Goal: Transaction & Acquisition: Download file/media

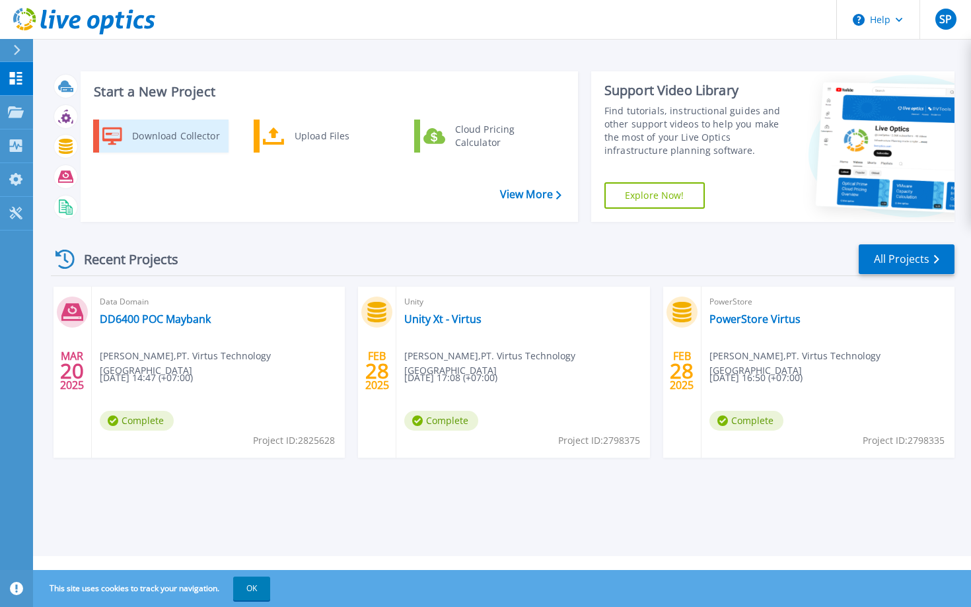
click at [188, 135] on div "Download Collector" at bounding box center [176, 136] width 100 height 26
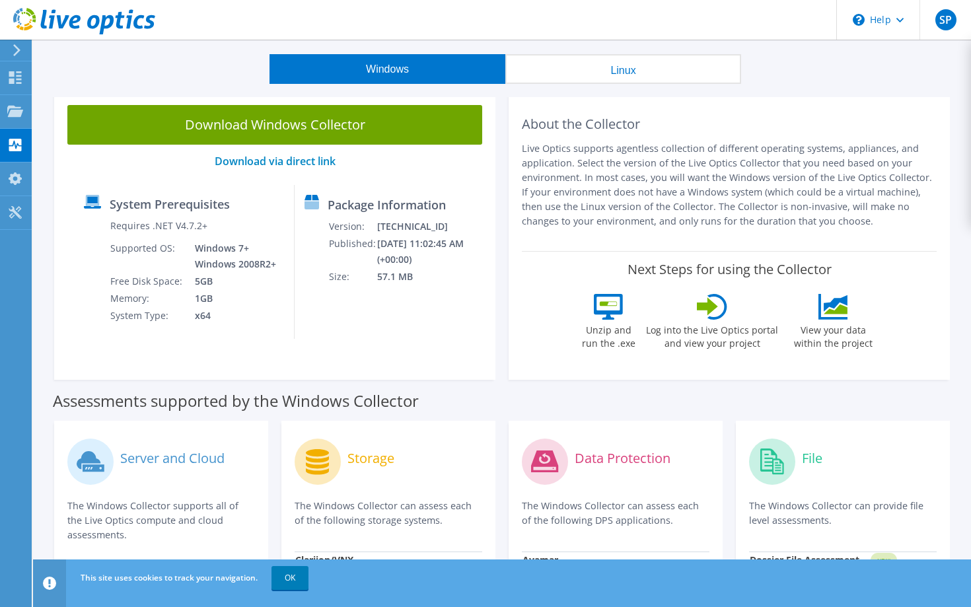
scroll to position [37, 0]
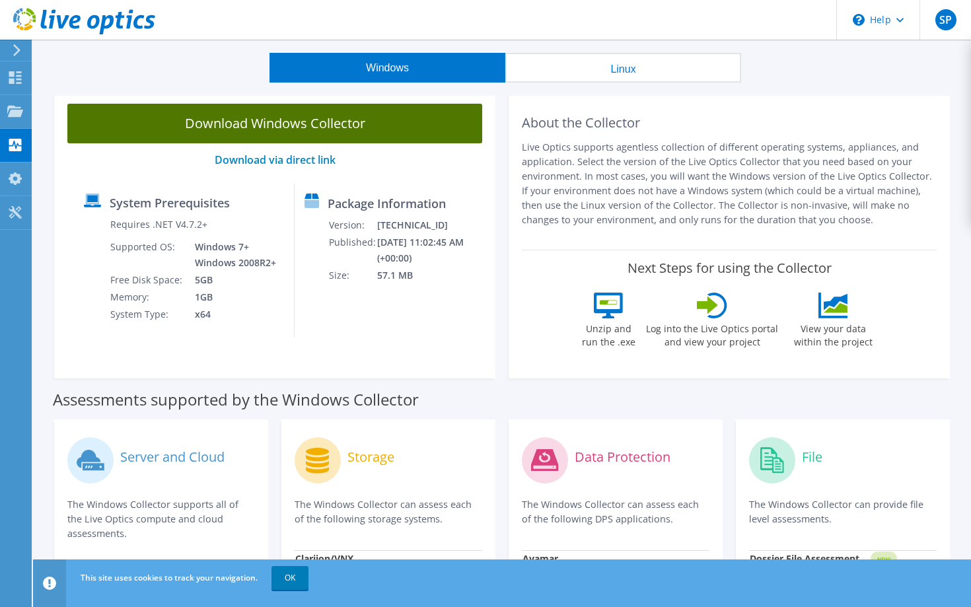
click at [309, 124] on link "Download Windows Collector" at bounding box center [274, 124] width 415 height 40
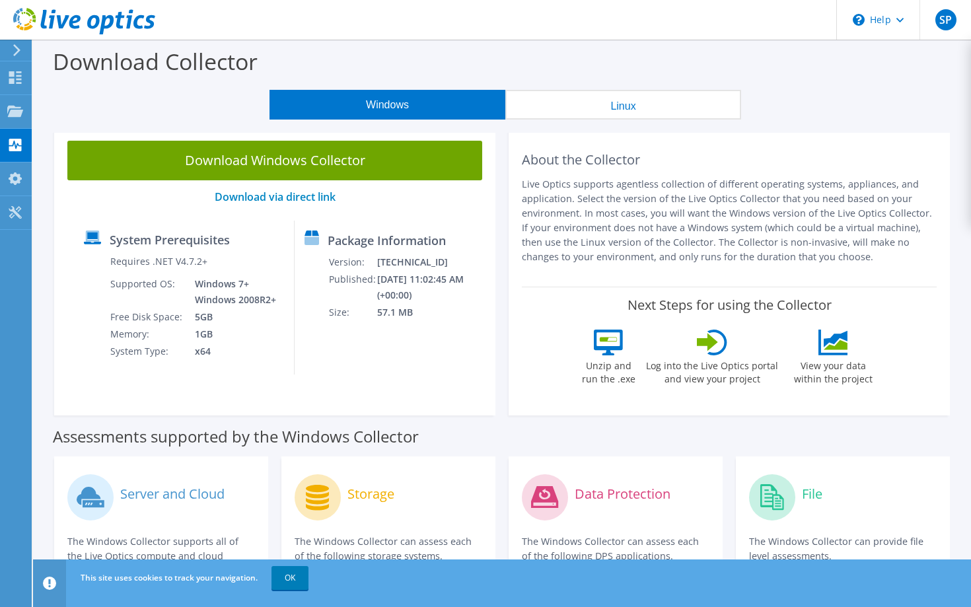
click at [871, 113] on div "Windows Linux" at bounding box center [505, 105] width 918 height 30
click at [12, 84] on div at bounding box center [15, 79] width 16 height 15
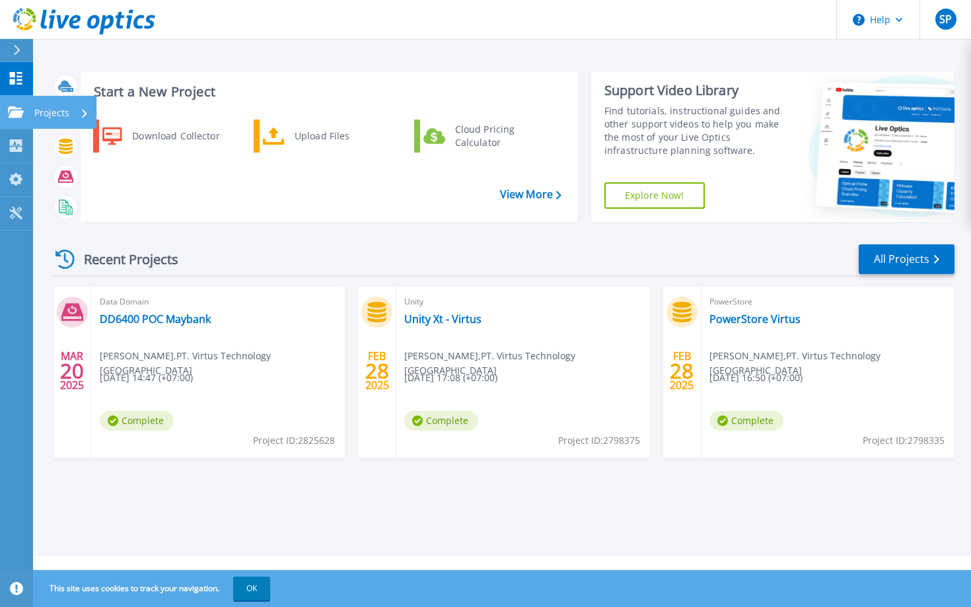
click at [15, 110] on icon at bounding box center [16, 111] width 16 height 11
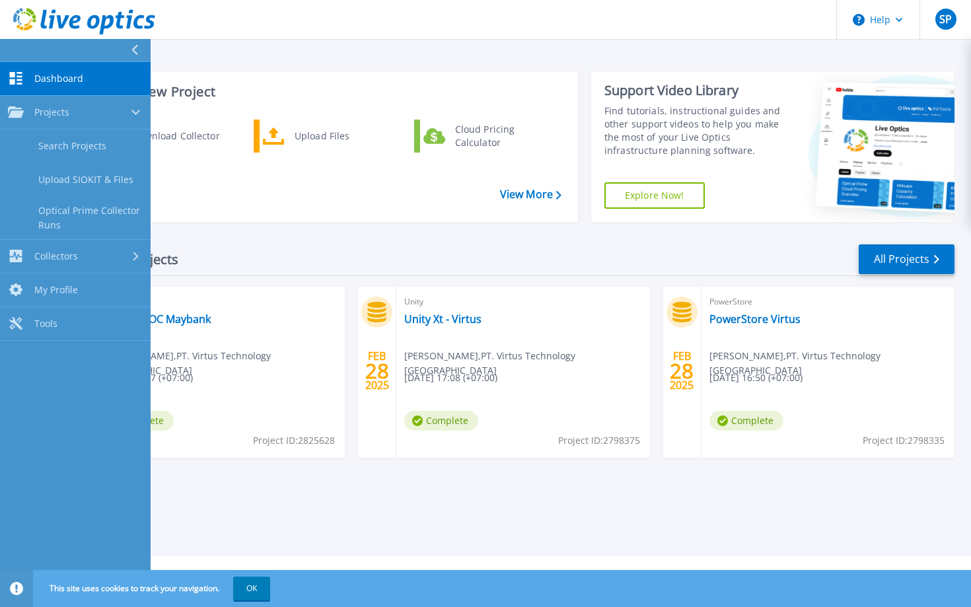
click at [364, 262] on div "Recent Projects All Projects" at bounding box center [503, 259] width 904 height 33
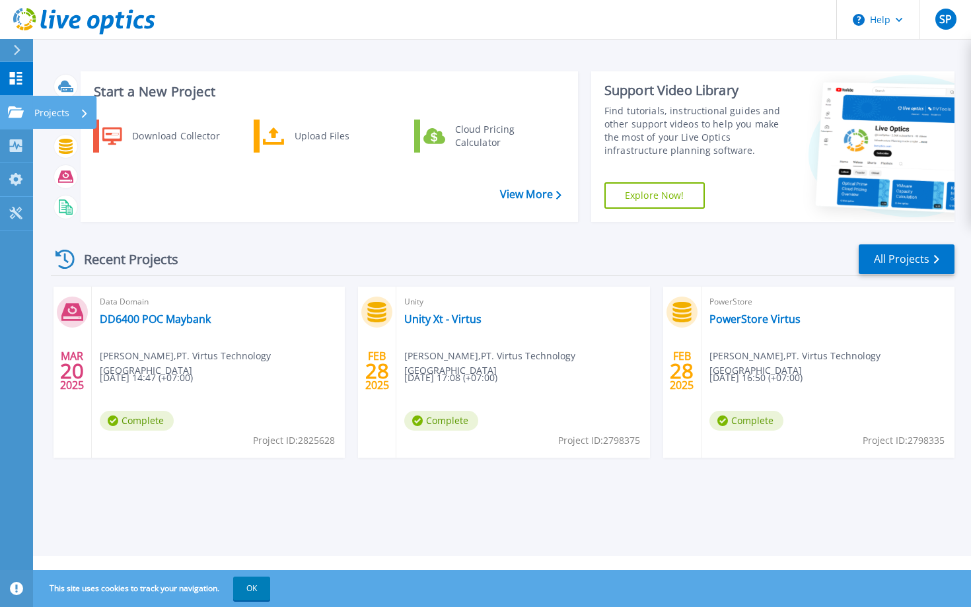
click at [38, 108] on p "Projects" at bounding box center [51, 113] width 35 height 34
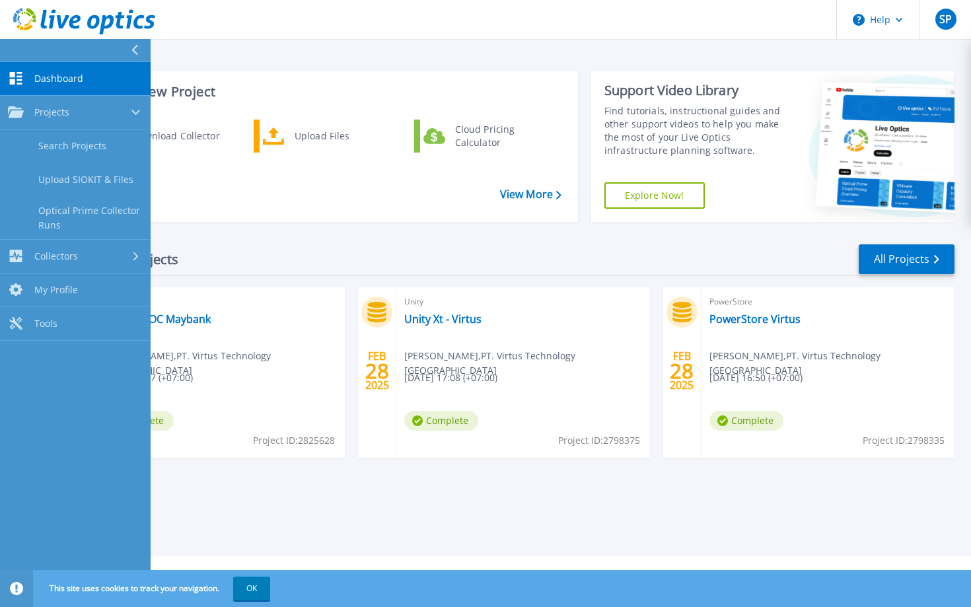
click at [192, 194] on div "Download Collector Upload Files Cloud Pricing Calculator" at bounding box center [327, 165] width 488 height 99
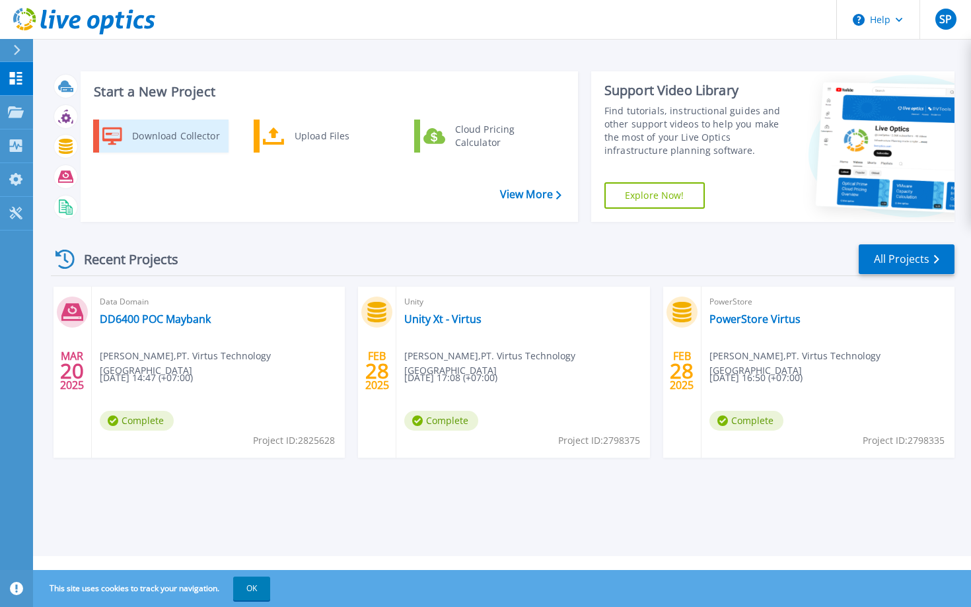
click at [132, 131] on div "Download Collector" at bounding box center [176, 136] width 100 height 26
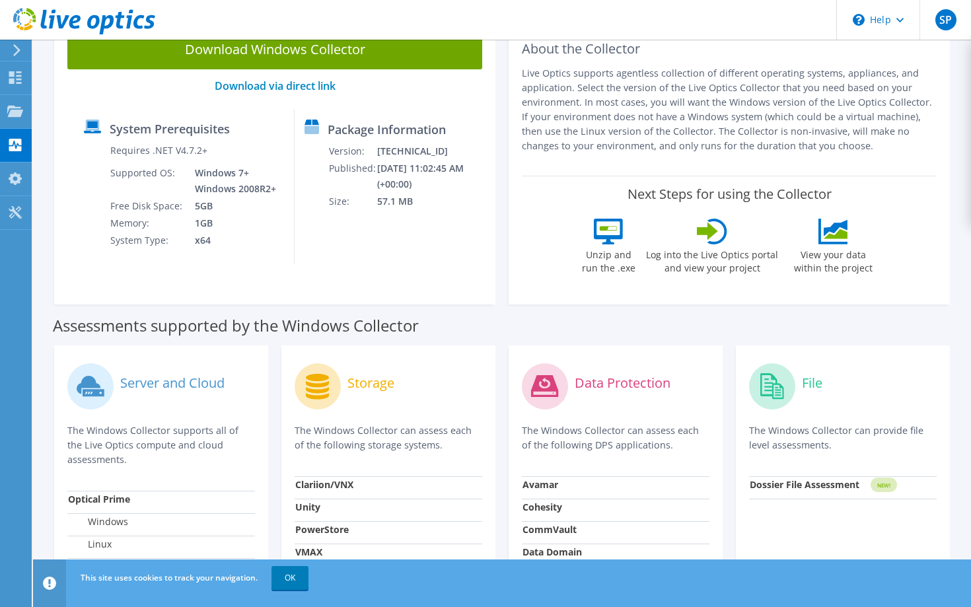
scroll to position [170, 0]
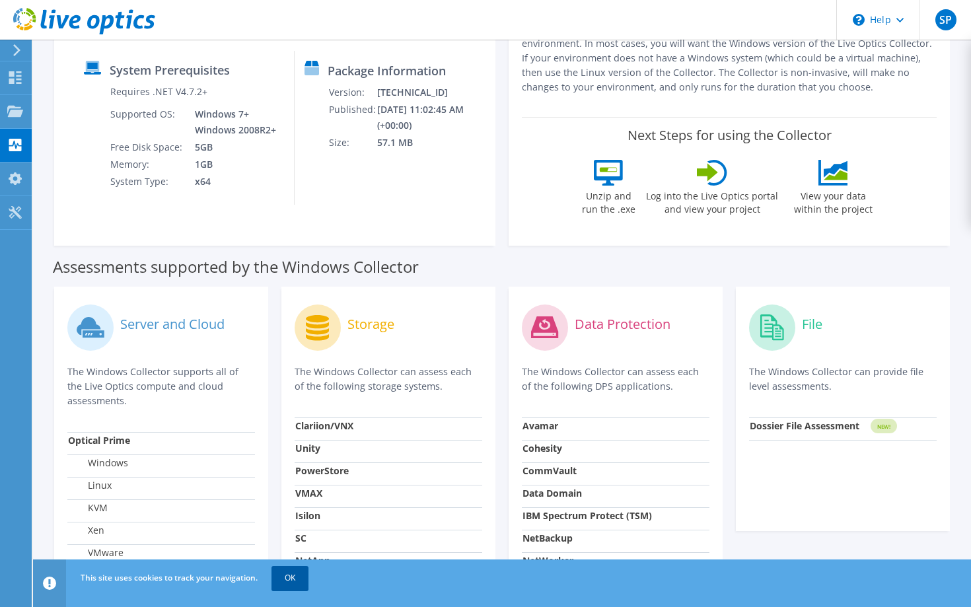
click at [300, 579] on link "OK" at bounding box center [290, 578] width 37 height 24
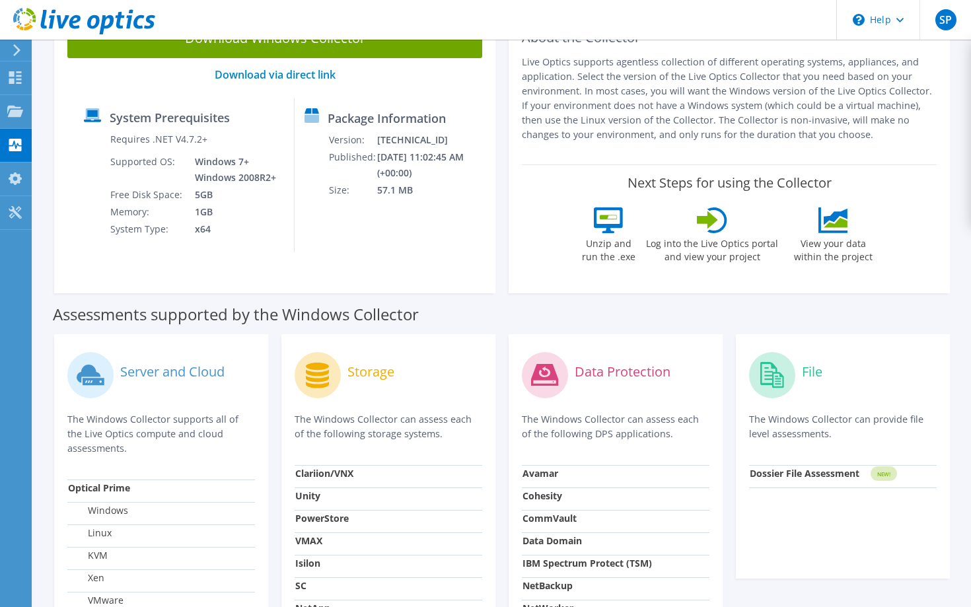
scroll to position [0, 0]
